Goal: Task Accomplishment & Management: Complete application form

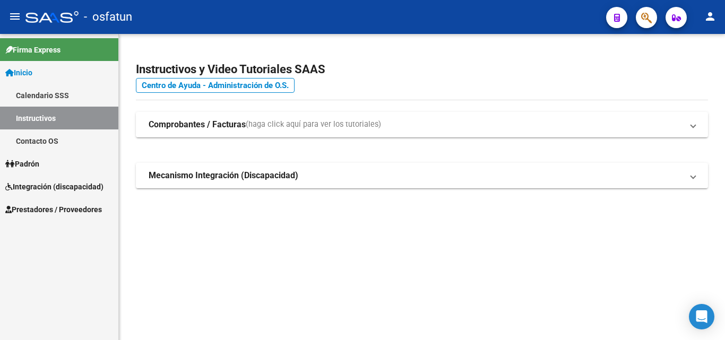
click at [72, 213] on span "Prestadores / Proveedores" at bounding box center [53, 210] width 97 height 12
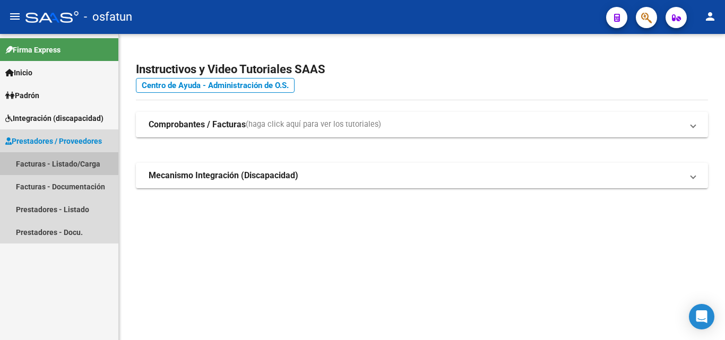
click at [84, 163] on link "Facturas - Listado/Carga" at bounding box center [59, 163] width 118 height 23
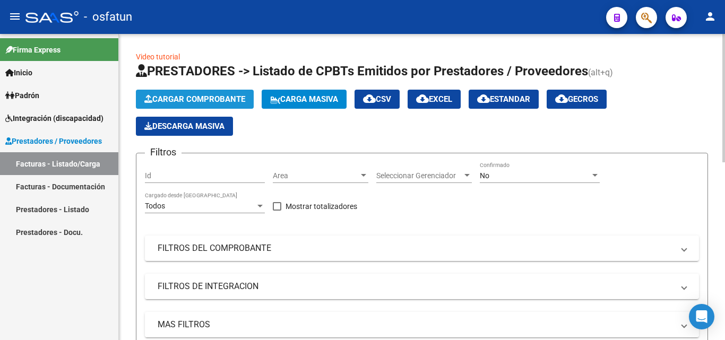
click at [208, 98] on span "Cargar Comprobante" at bounding box center [194, 100] width 101 height 10
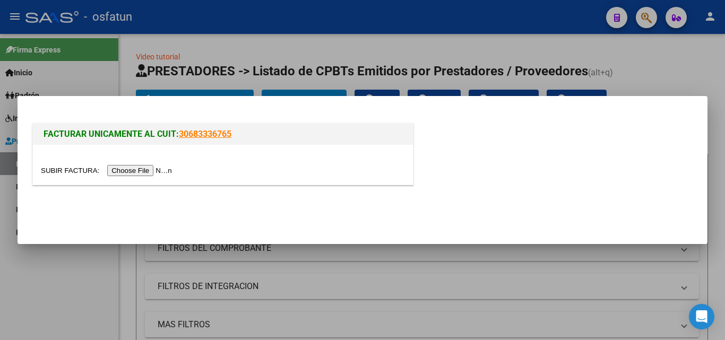
click at [157, 170] on input "file" at bounding box center [108, 170] width 134 height 11
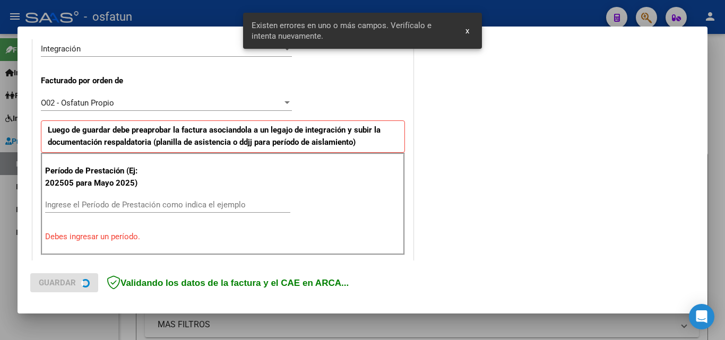
scroll to position [313, 0]
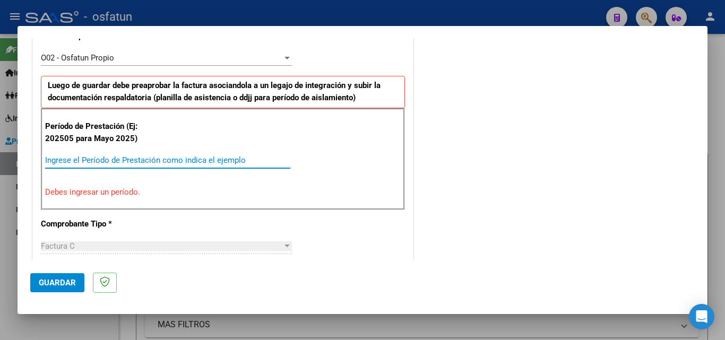
click at [68, 160] on input "Ingrese el Período de Prestación como indica el ejemplo" at bounding box center [167, 161] width 245 height 10
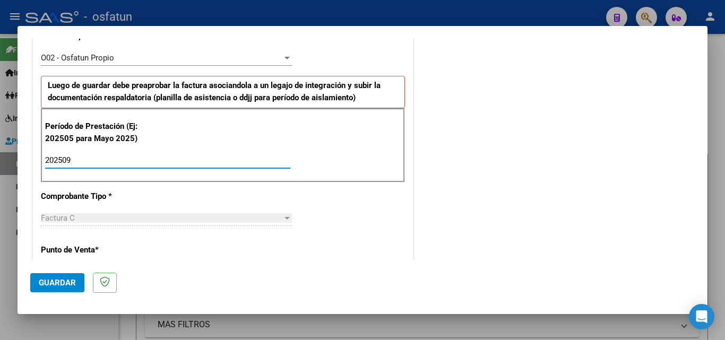
type input "202509"
click at [60, 283] on span "Guardar" at bounding box center [57, 283] width 37 height 10
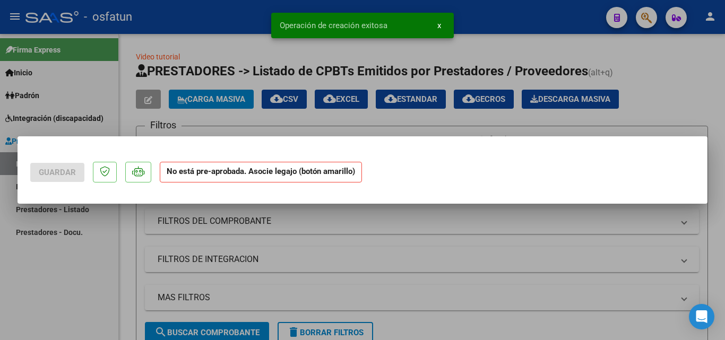
scroll to position [0, 0]
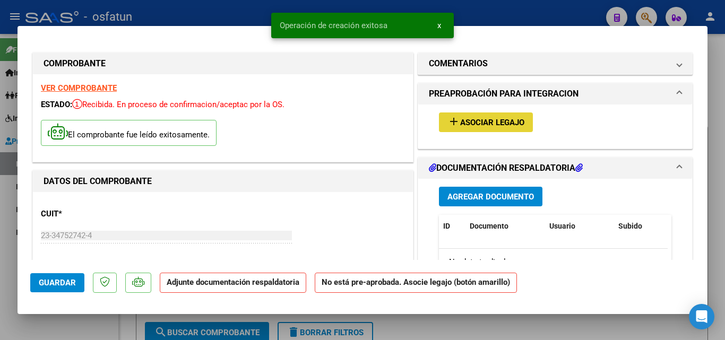
click at [460, 124] on span "Asociar Legajo" at bounding box center [492, 123] width 64 height 10
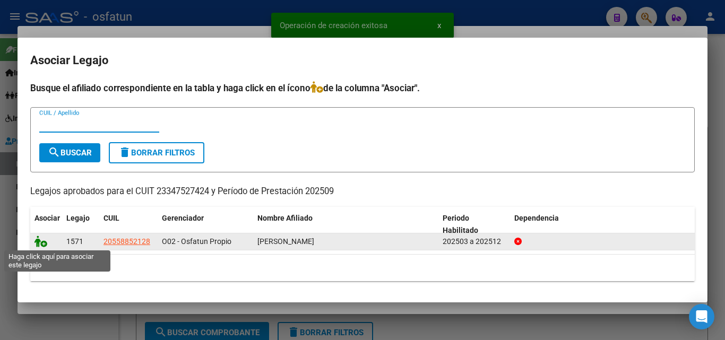
click at [42, 244] on icon at bounding box center [41, 242] width 13 height 12
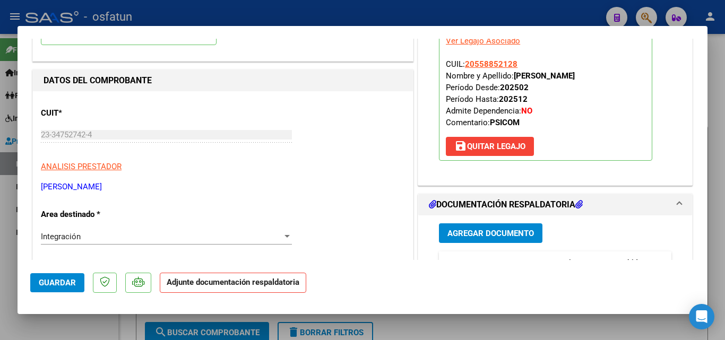
scroll to position [106, 0]
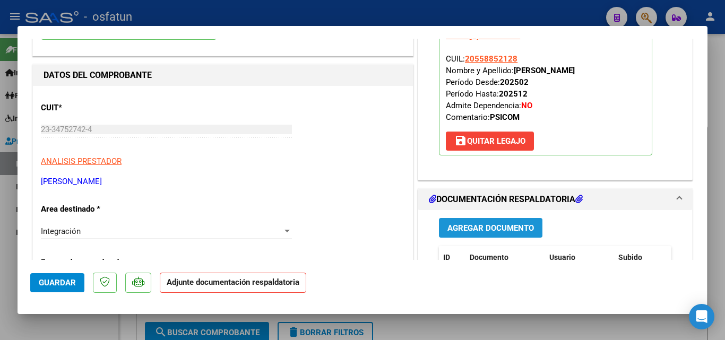
click at [485, 232] on span "Agregar Documento" at bounding box center [491, 229] width 87 height 10
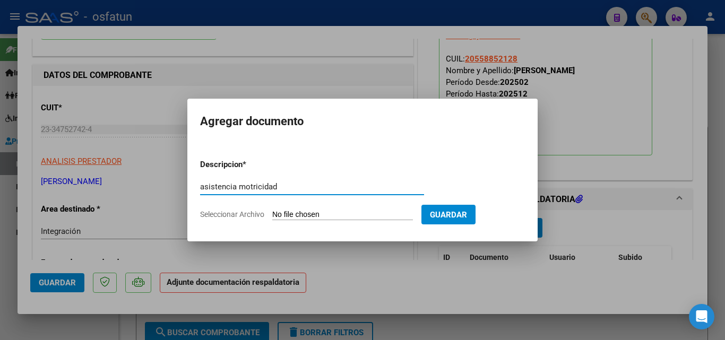
click at [240, 187] on input "asistencia motricidad" at bounding box center [312, 187] width 224 height 10
type input "asistencia [MEDICAL_DATA]"
click at [338, 213] on input "Seleccionar Archivo" at bounding box center [342, 215] width 141 height 10
type input "C:\fakepath\Asistencia sept [PERSON_NAME] .pdf"
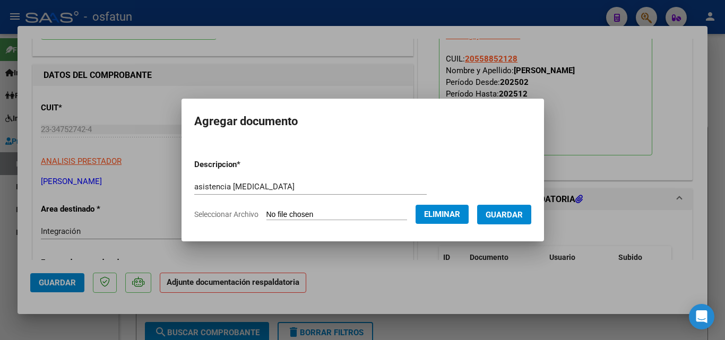
click at [510, 218] on span "Guardar" at bounding box center [504, 215] width 37 height 10
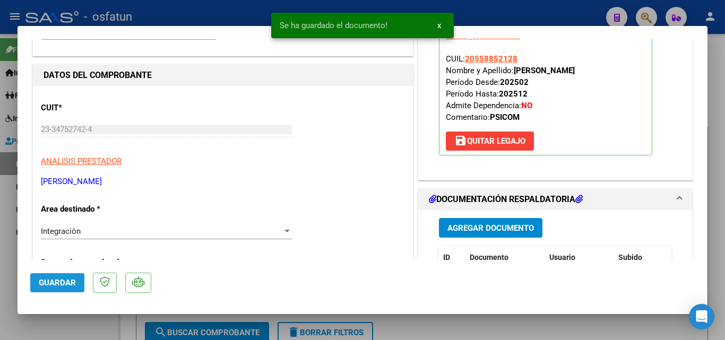
click at [65, 287] on span "Guardar" at bounding box center [57, 283] width 37 height 10
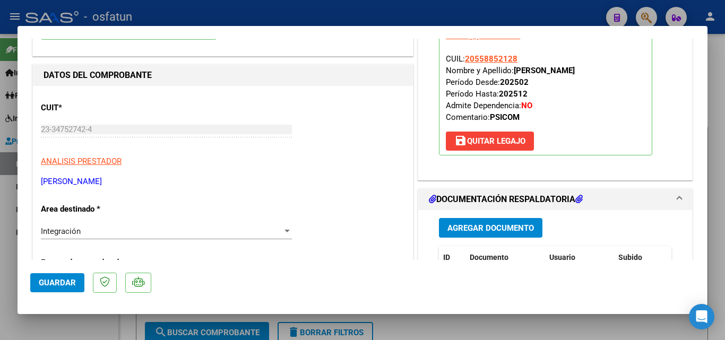
click at [718, 193] on div at bounding box center [362, 170] width 725 height 340
type input "$ 0,00"
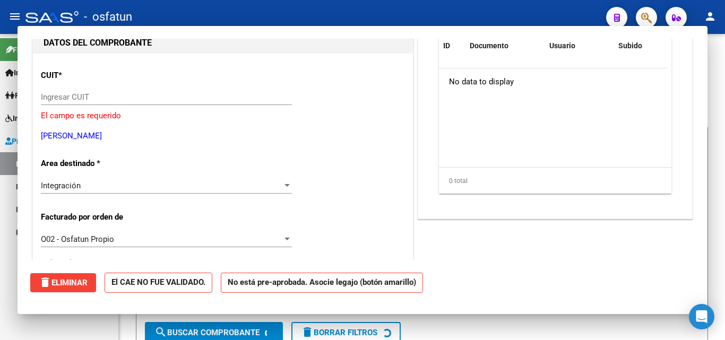
scroll to position [113, 0]
